Goal: Task Accomplishment & Management: Manage account settings

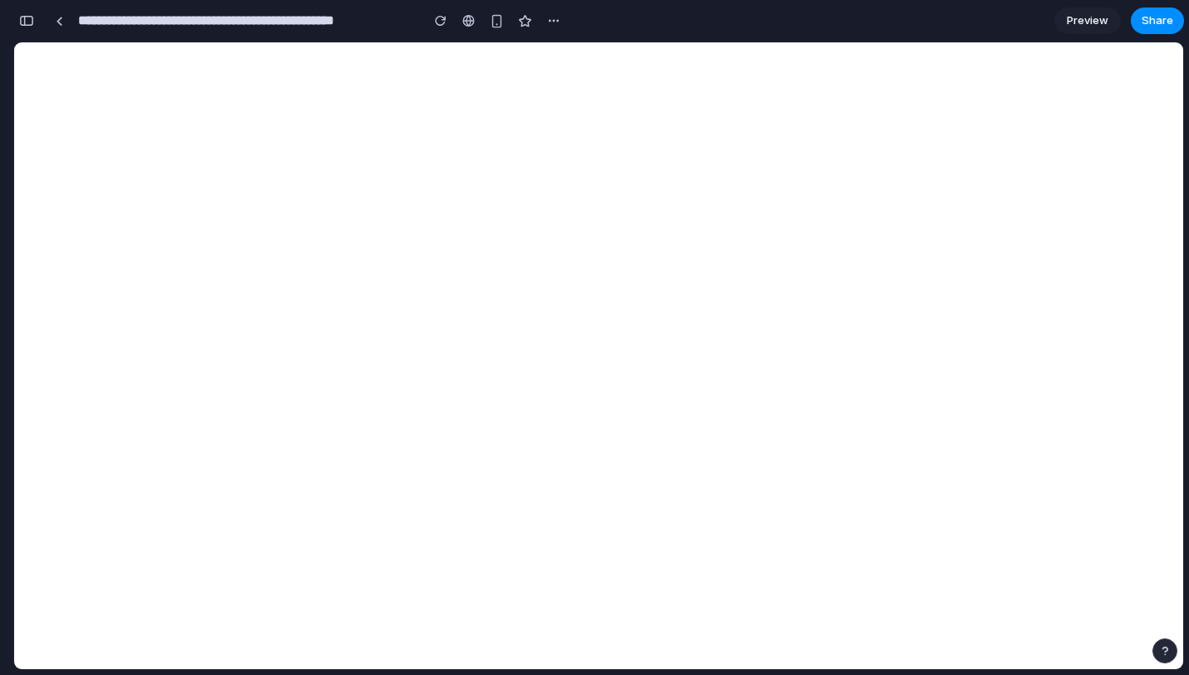
scroll to position [863, 0]
click at [549, 26] on div "button" at bounding box center [553, 20] width 13 height 13
click at [652, 22] on div "Duplicate Delete" at bounding box center [594, 337] width 1189 height 675
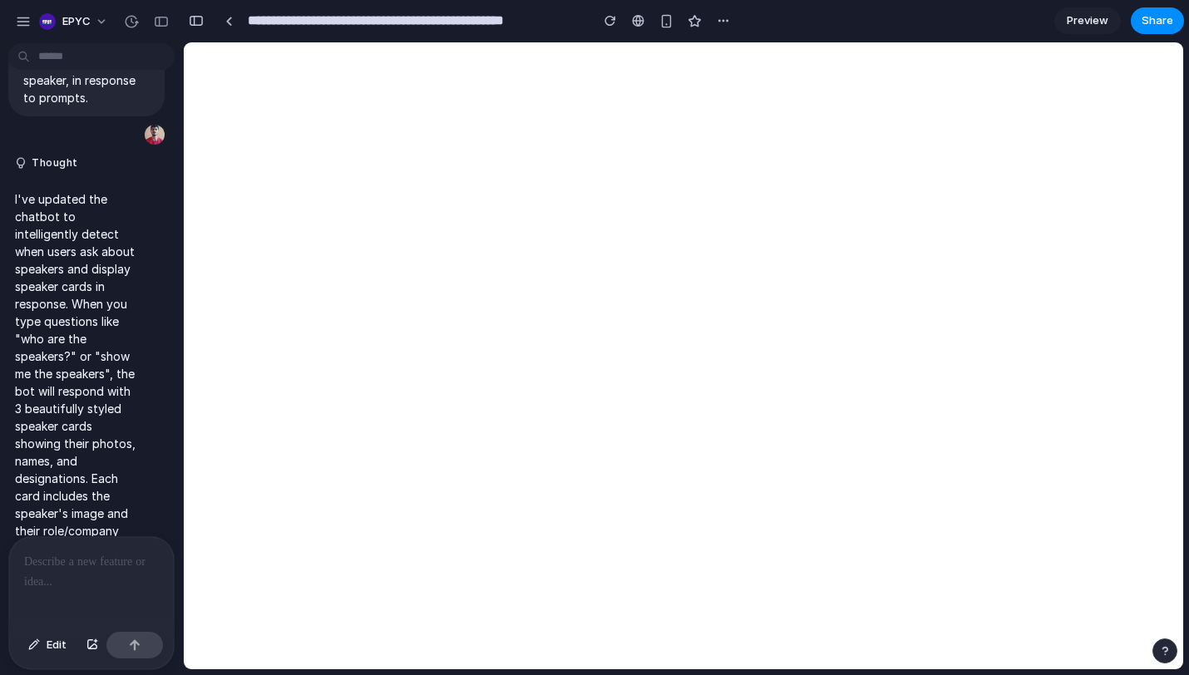
scroll to position [717, 0]
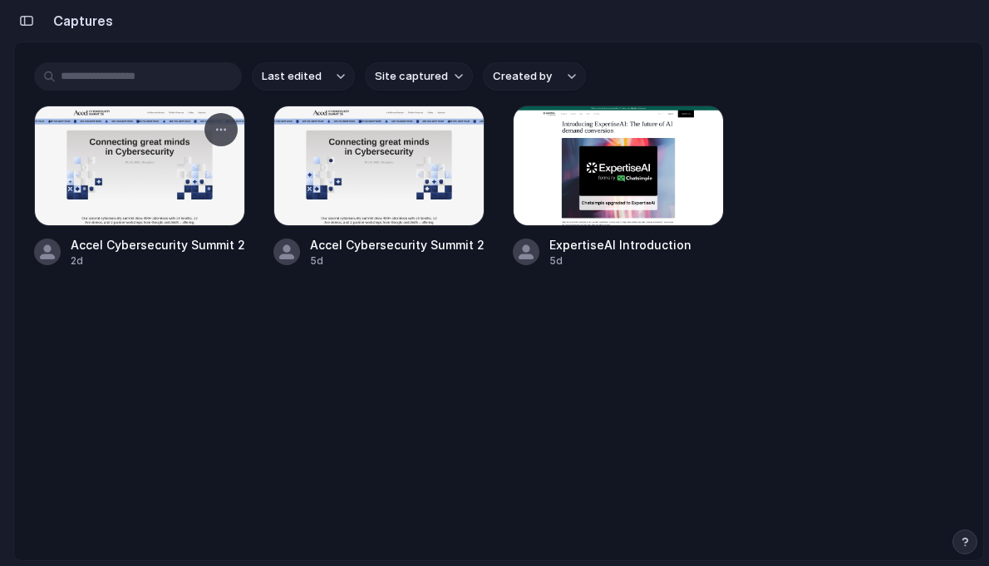
click at [117, 172] on div at bounding box center [139, 166] width 211 height 121
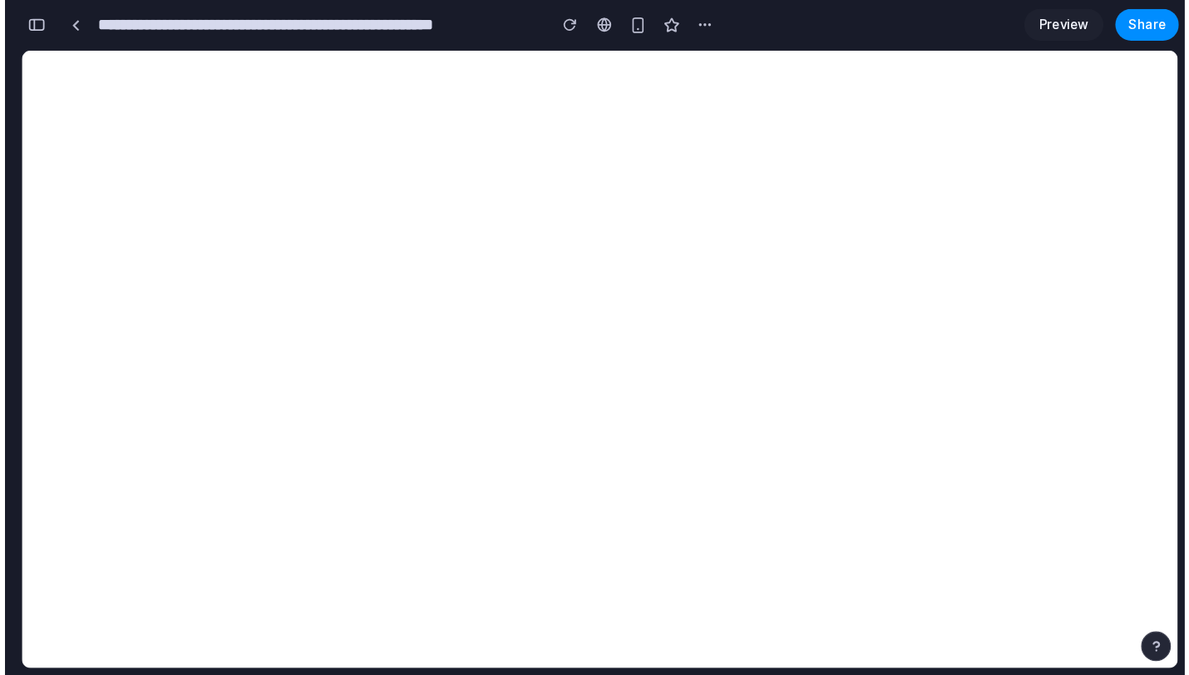
scroll to position [0, 15]
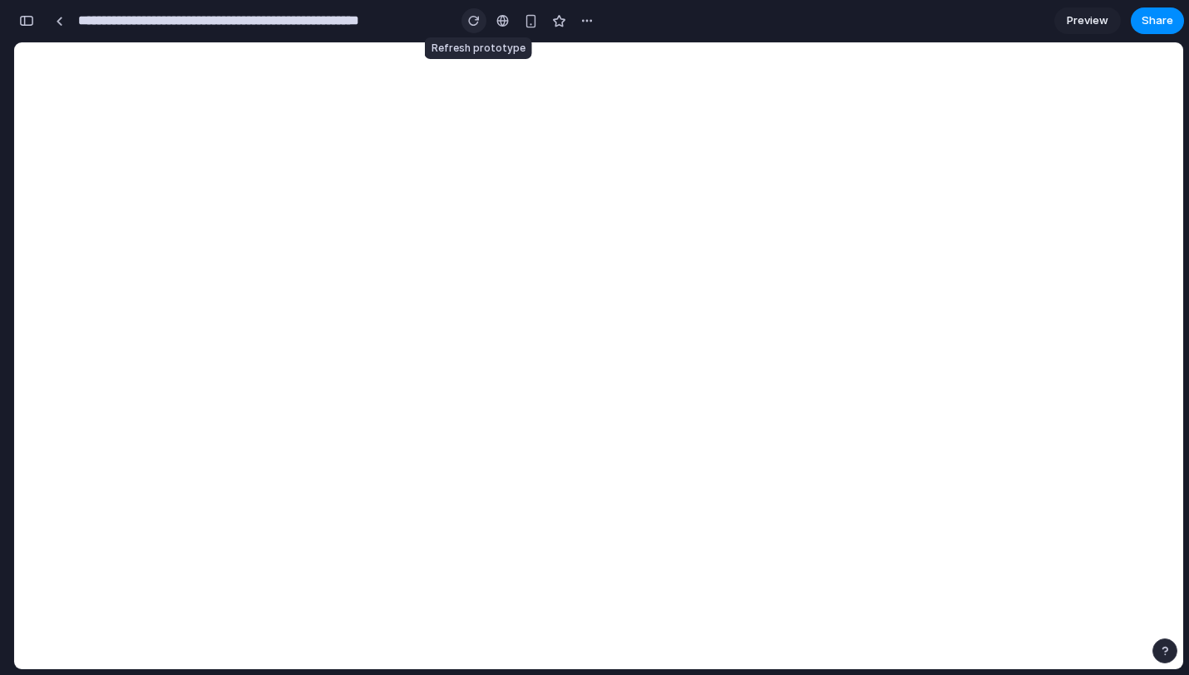
click at [472, 23] on div "button" at bounding box center [474, 21] width 12 height 12
click at [482, 22] on button "button" at bounding box center [473, 20] width 25 height 25
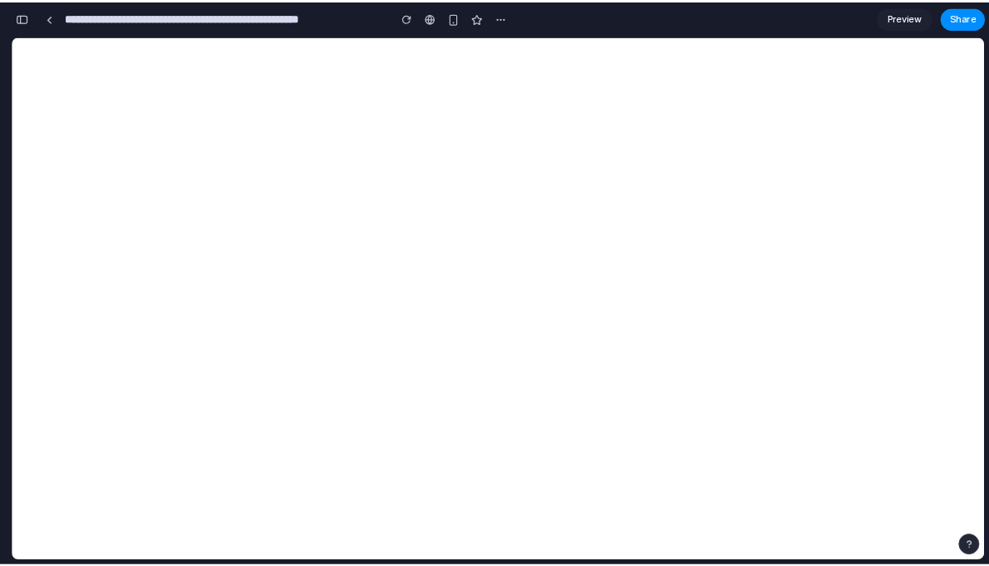
scroll to position [0, 15]
